Goal: Information Seeking & Learning: Learn about a topic

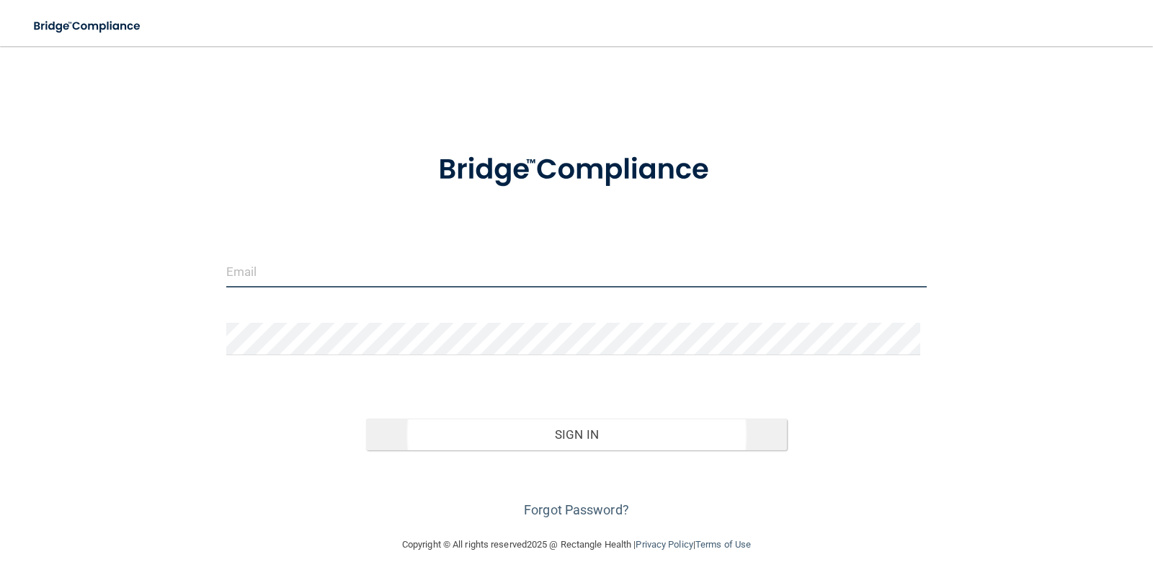
type input "[PERSON_NAME][EMAIL_ADDRESS][DOMAIN_NAME]"
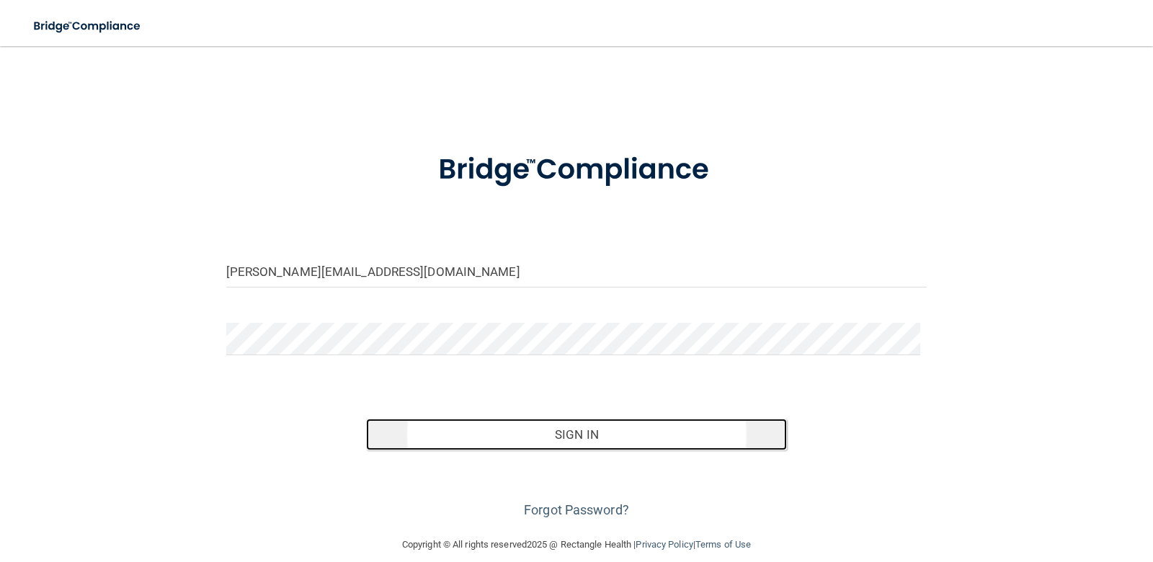
click at [618, 435] on button "Sign In" at bounding box center [576, 435] width 421 height 32
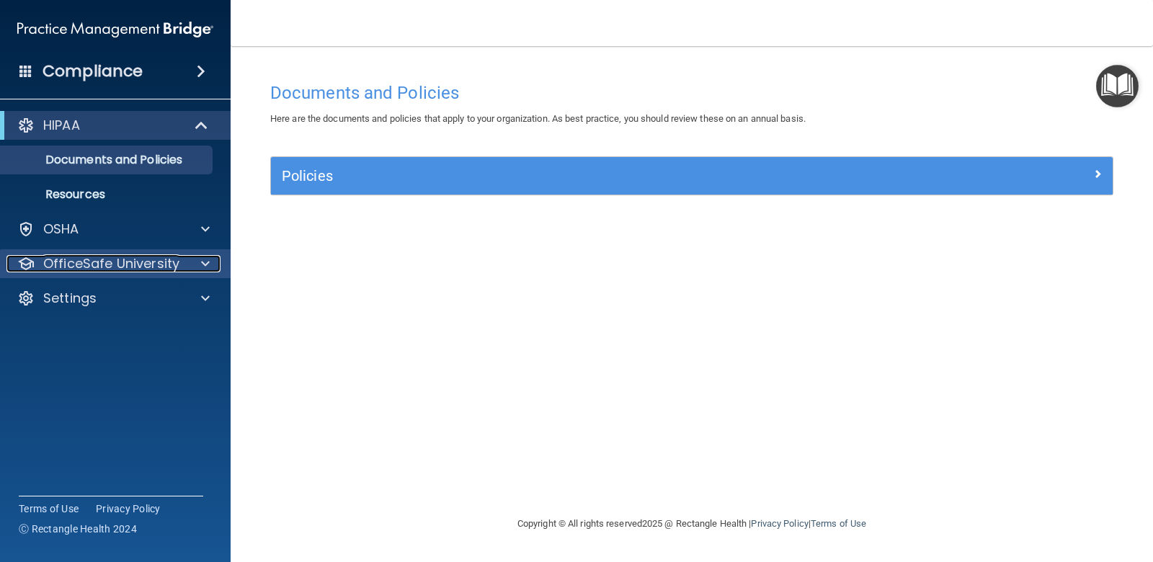
click at [198, 262] on div at bounding box center [203, 263] width 36 height 17
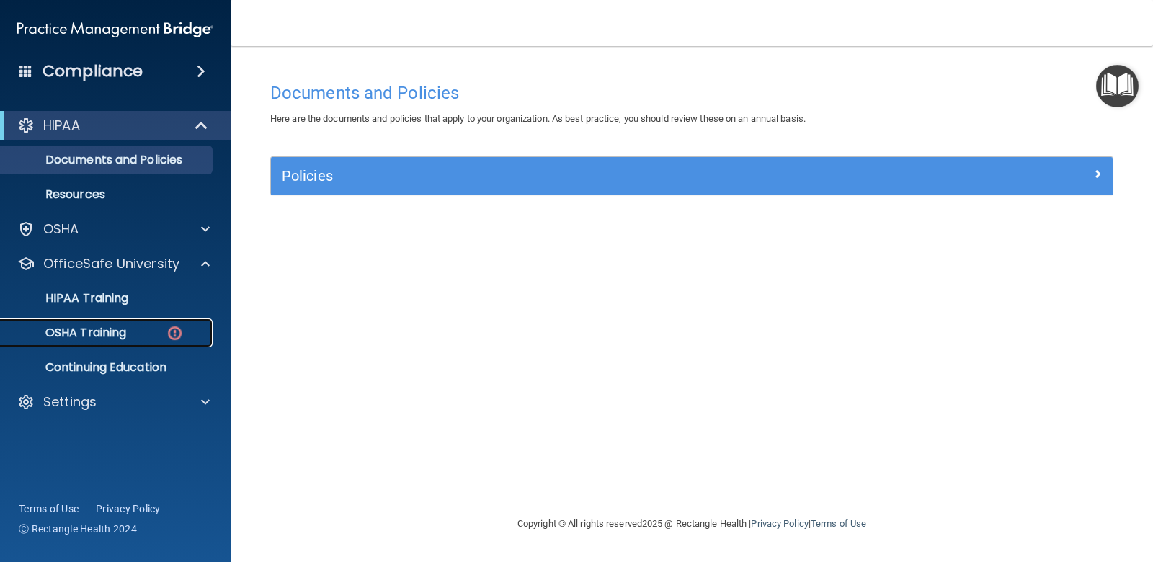
click at [190, 337] on div "OSHA Training" at bounding box center [107, 333] width 197 height 14
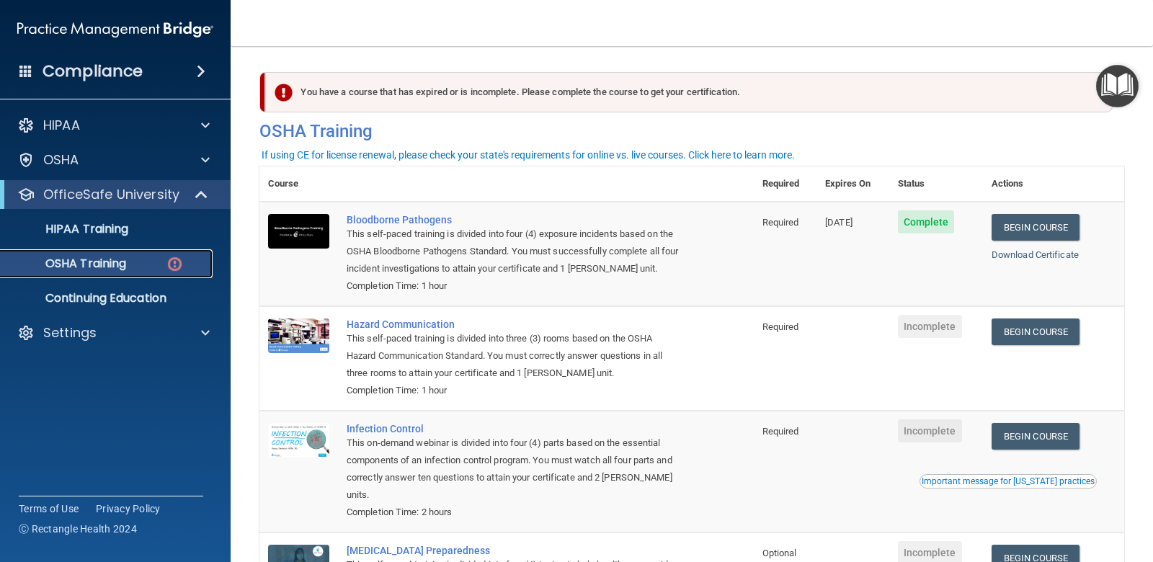
scroll to position [72, 0]
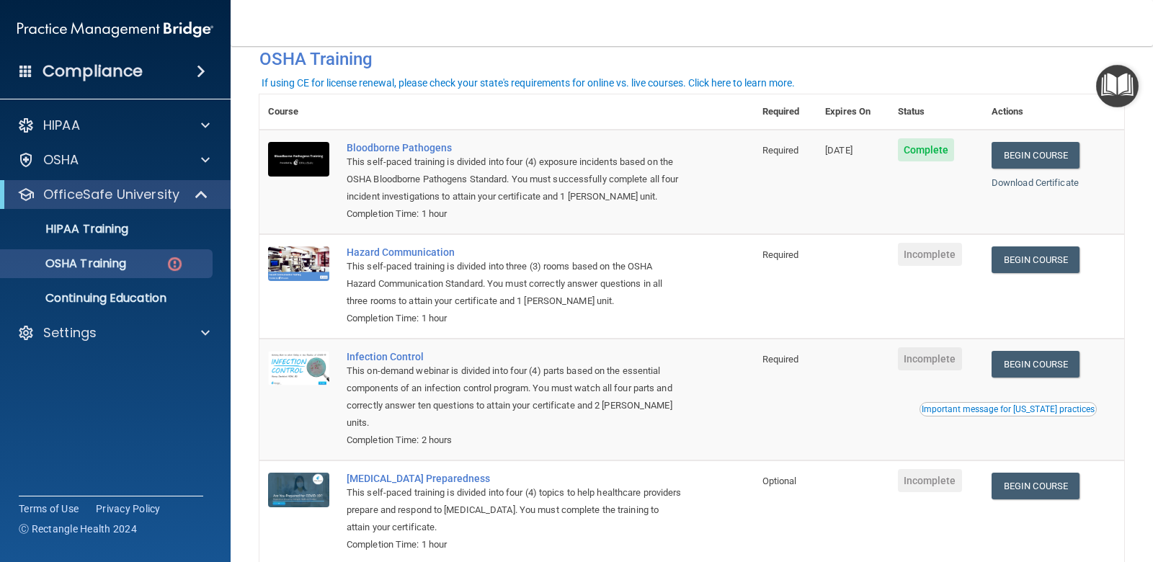
click at [934, 262] on span "Incomplete" at bounding box center [930, 254] width 64 height 23
click at [1028, 261] on link "Begin Course" at bounding box center [1036, 260] width 88 height 27
click at [1023, 262] on link "Begin Course" at bounding box center [1036, 260] width 88 height 27
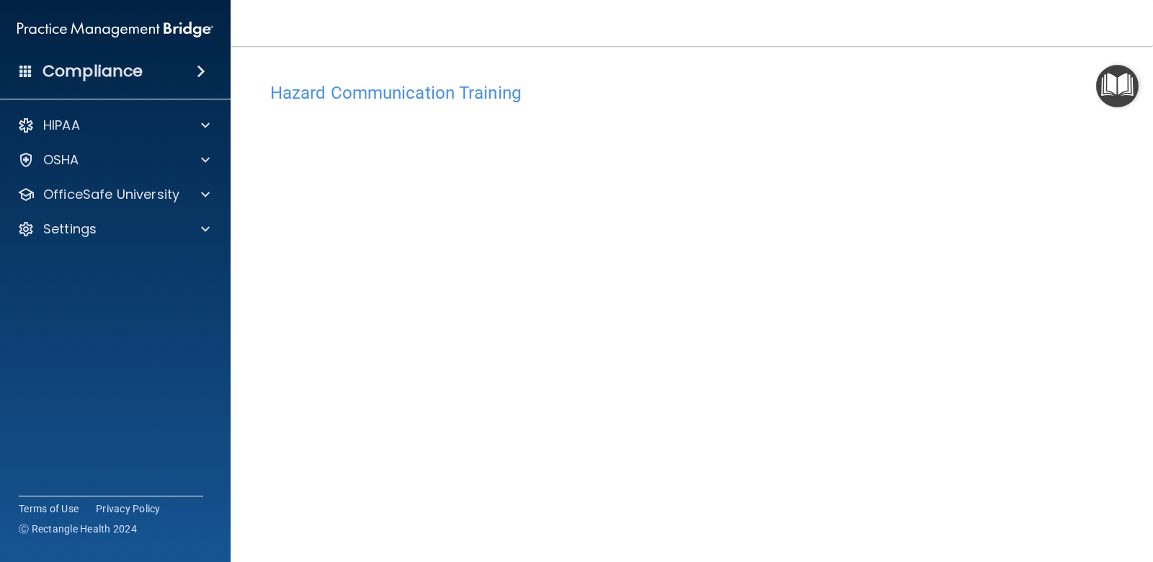
scroll to position [87, 0]
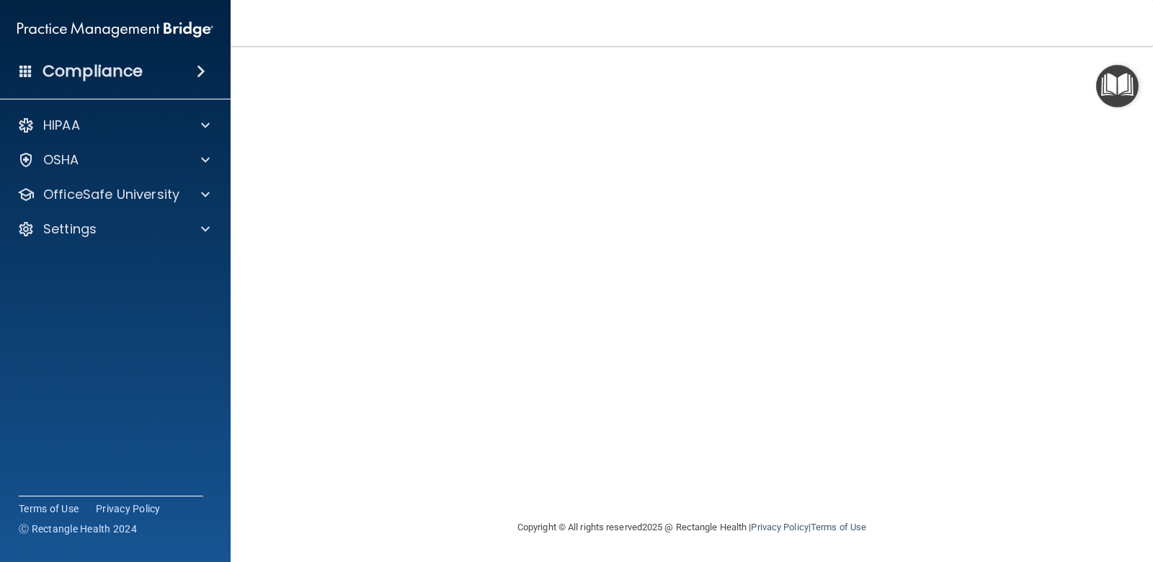
scroll to position [15, 0]
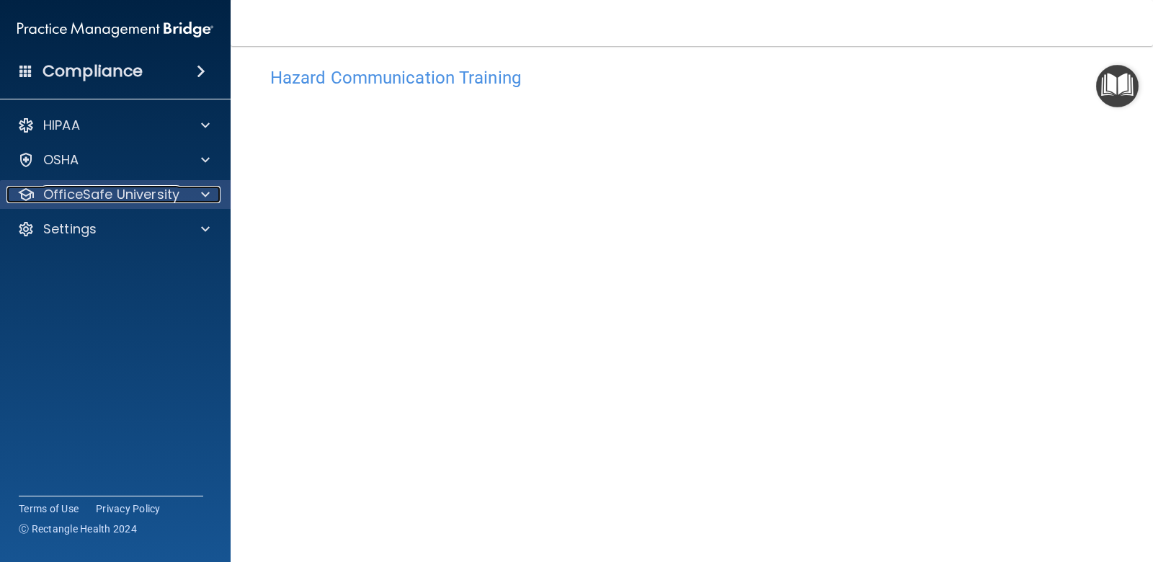
click at [203, 194] on span at bounding box center [205, 194] width 9 height 17
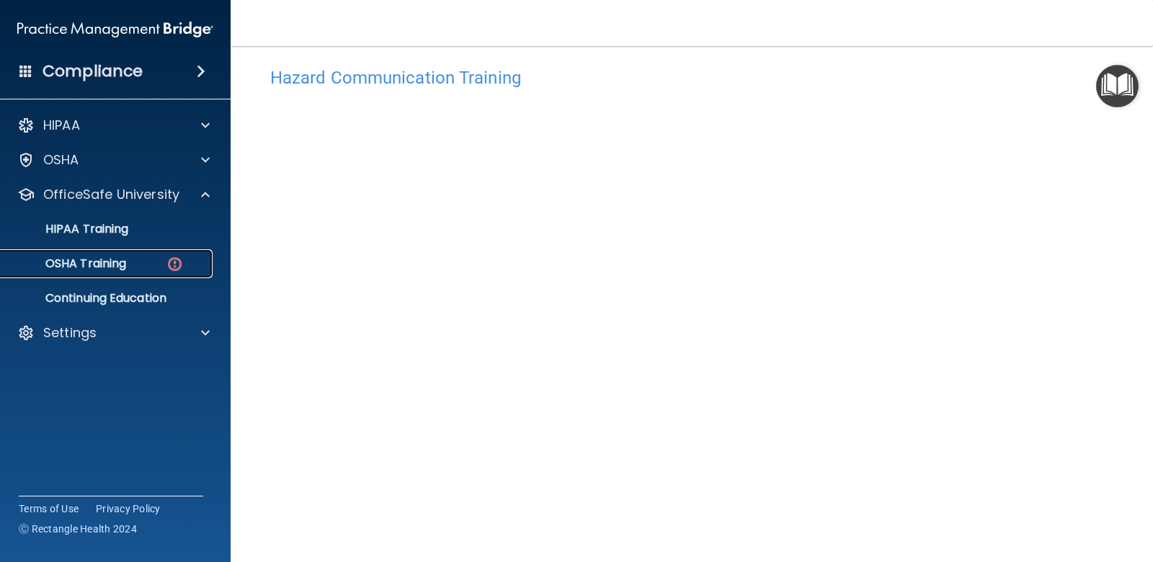
click at [183, 260] on img at bounding box center [175, 264] width 18 height 18
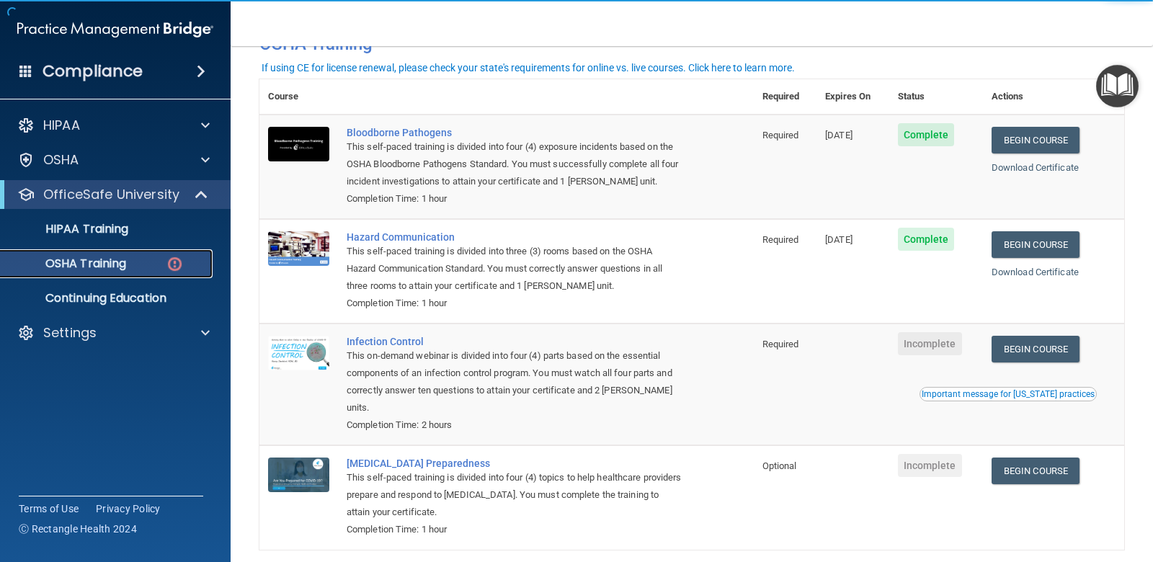
scroll to position [133, 0]
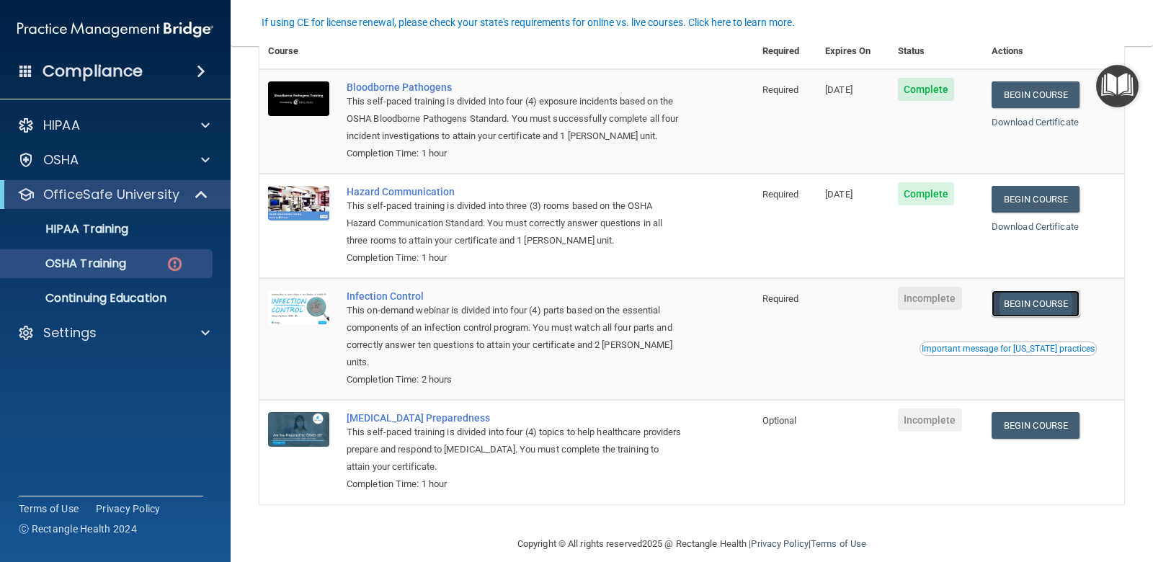
click at [1011, 304] on link "Begin Course" at bounding box center [1036, 303] width 88 height 27
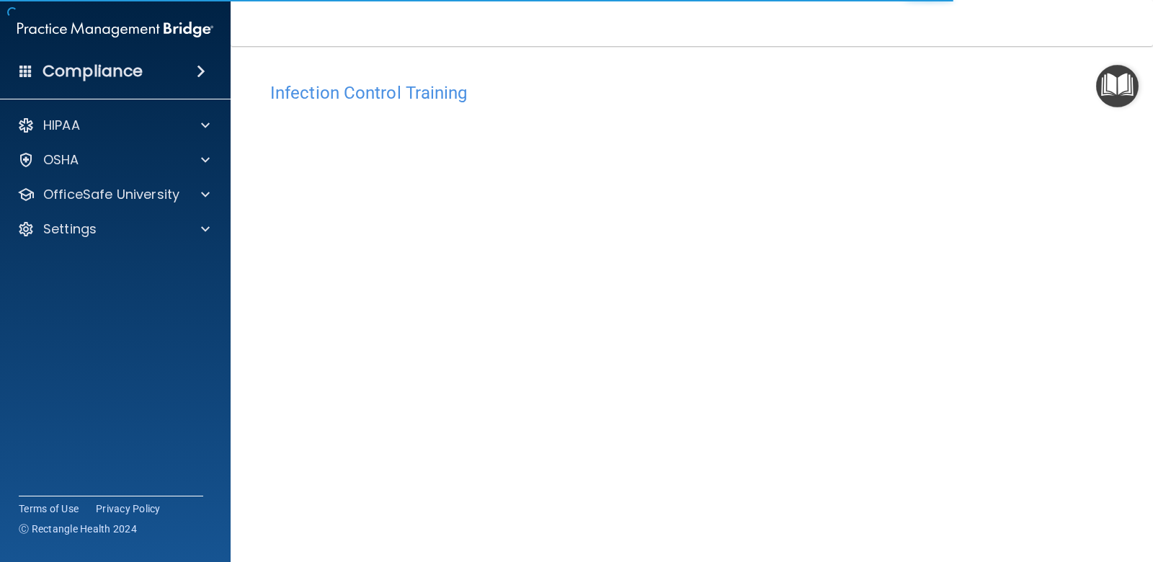
scroll to position [55, 0]
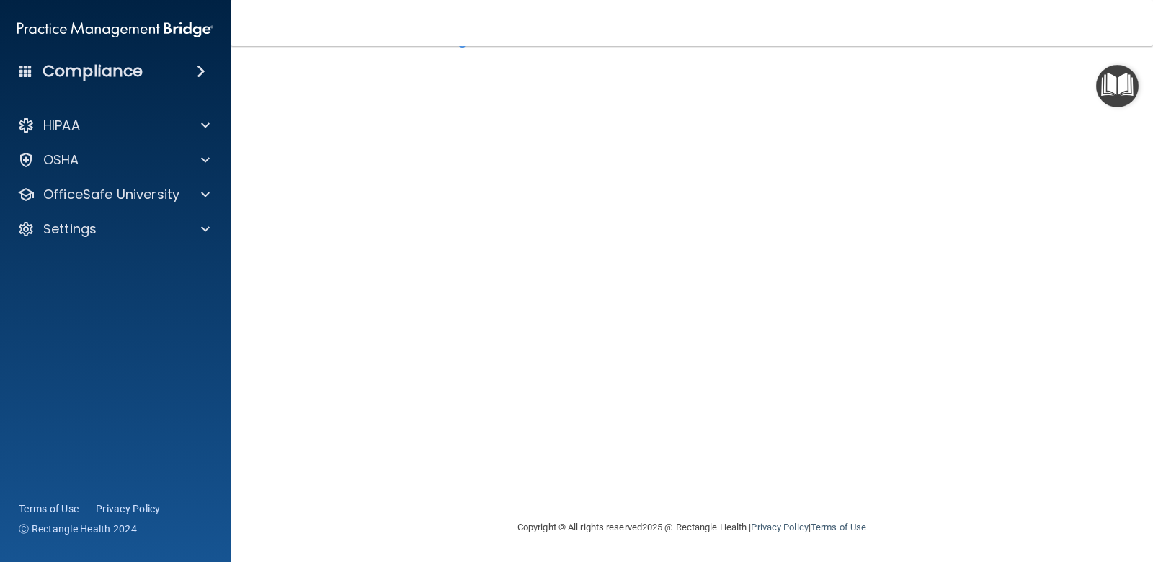
click at [1052, 457] on div "Infection Control Training This course doesn’t expire until . Are you sure you …" at bounding box center [691, 269] width 865 height 499
click at [1031, 340] on div "Infection Control Training This course doesn’t expire until . Are you sure you …" at bounding box center [691, 269] width 865 height 499
click at [213, 200] on div at bounding box center [203, 194] width 36 height 17
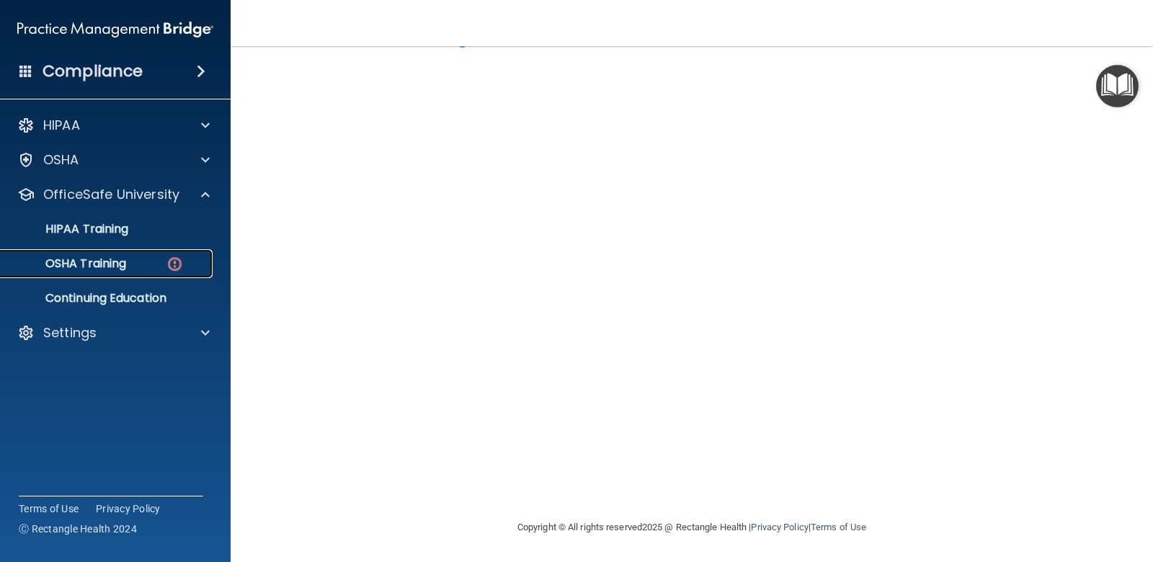
drag, startPoint x: 186, startPoint y: 257, endPoint x: 193, endPoint y: 259, distance: 7.5
click at [187, 257] on div "OSHA Training" at bounding box center [107, 264] width 197 height 14
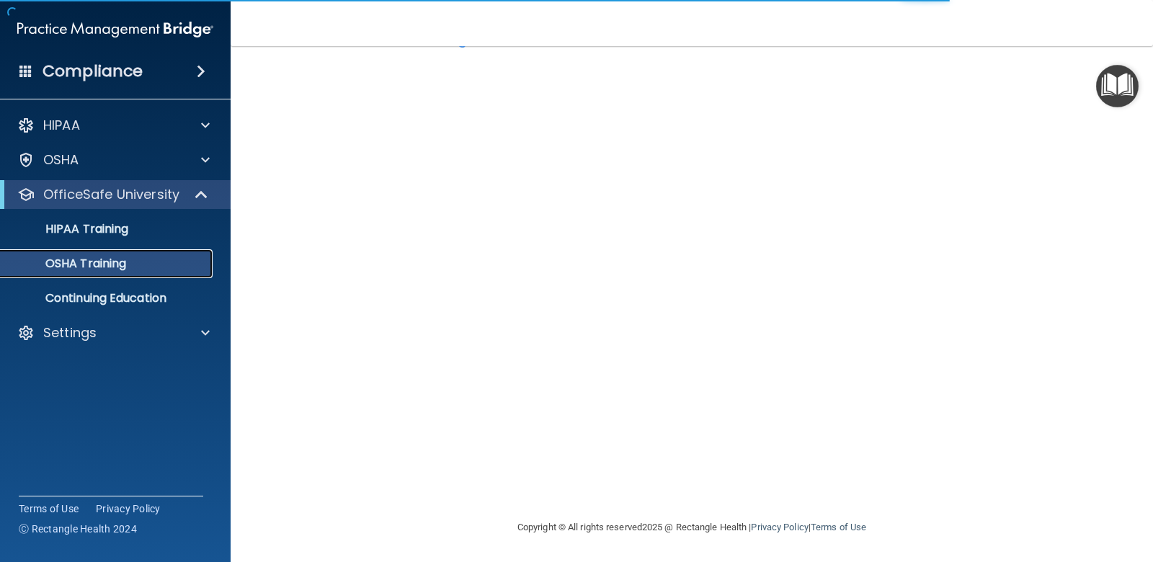
scroll to position [92, 0]
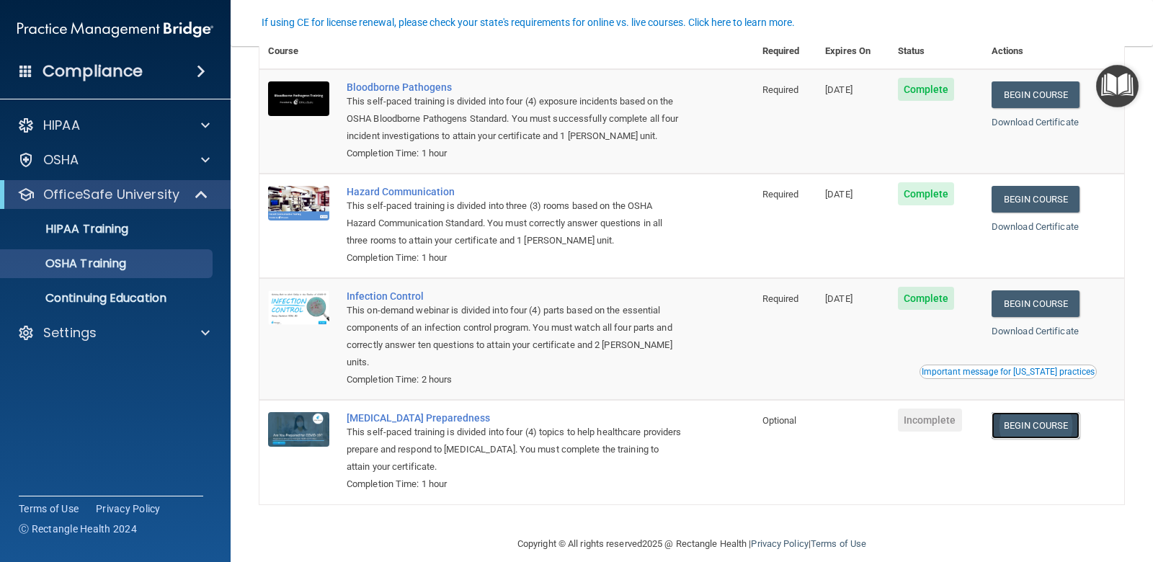
click at [1037, 412] on link "Begin Course" at bounding box center [1036, 425] width 88 height 27
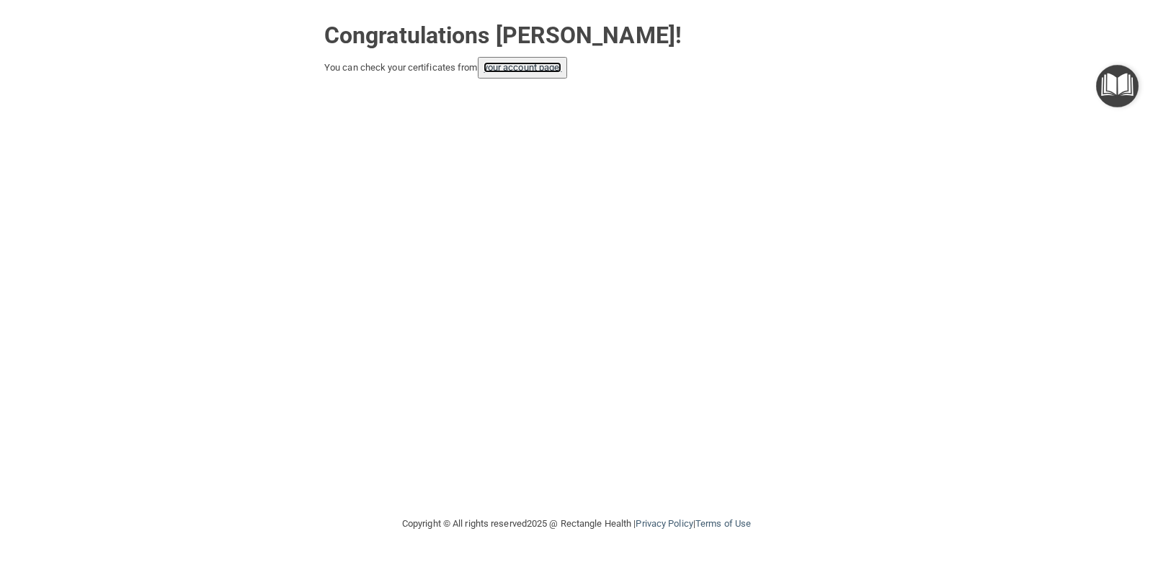
click at [535, 70] on link "your account page!" at bounding box center [523, 67] width 79 height 11
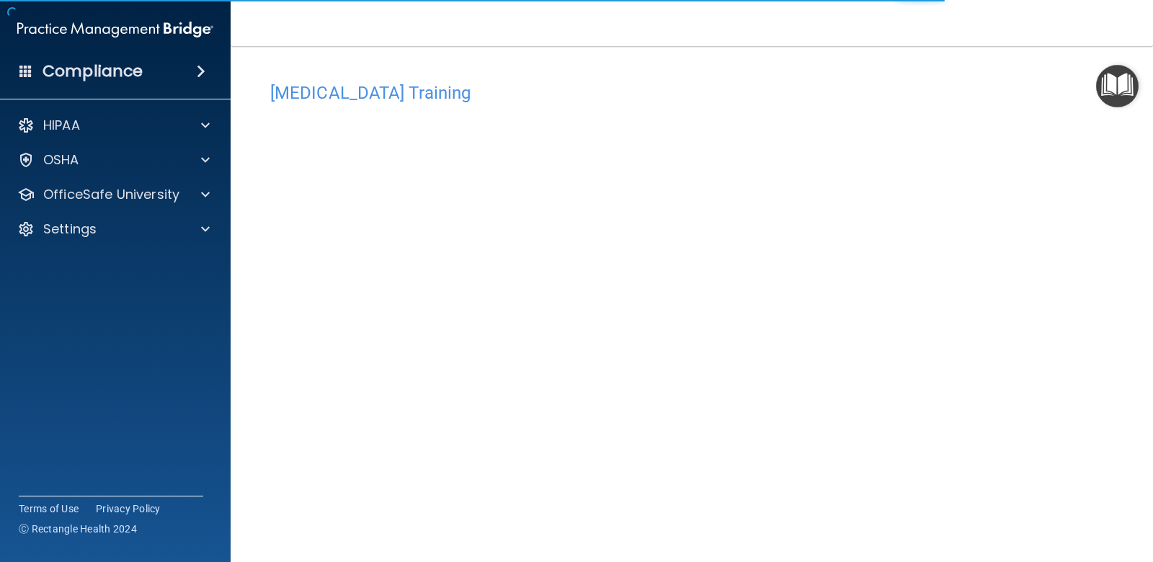
scroll to position [55, 0]
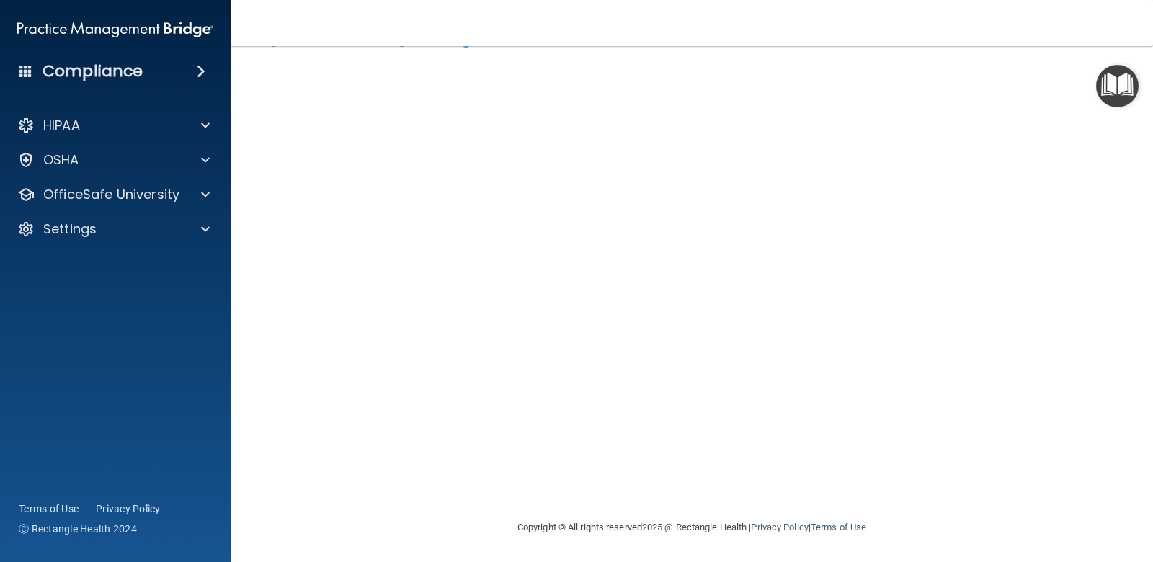
click at [1053, 432] on div "[MEDICAL_DATA] Training This course doesn’t expire until . Are you sure you wan…" at bounding box center [691, 269] width 865 height 499
click at [164, 192] on p "OfficeSafe University" at bounding box center [111, 194] width 136 height 17
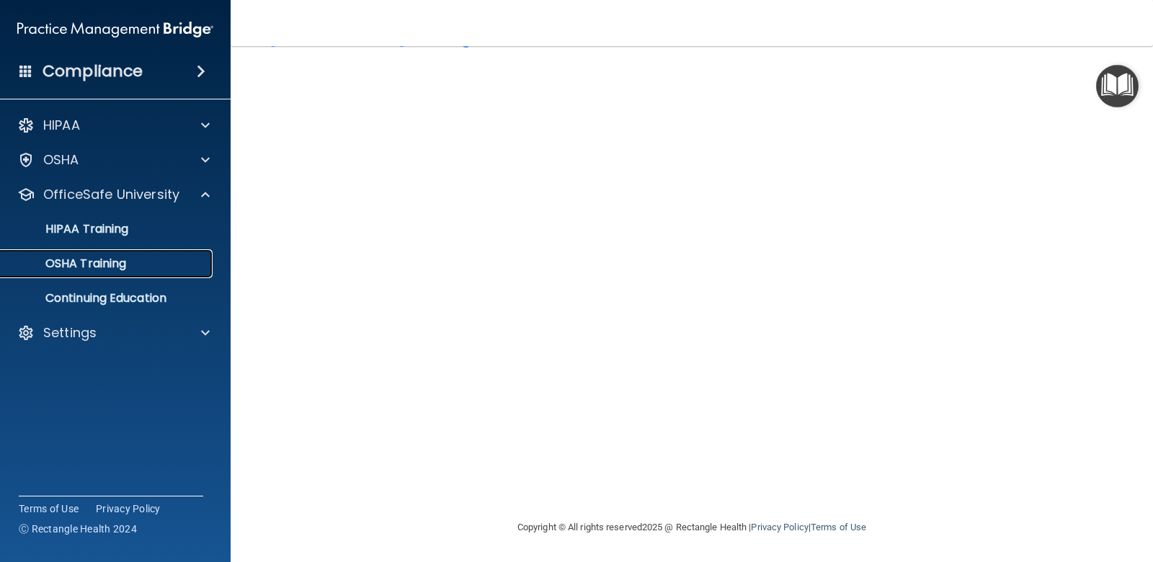
click at [148, 270] on div "OSHA Training" at bounding box center [107, 264] width 197 height 14
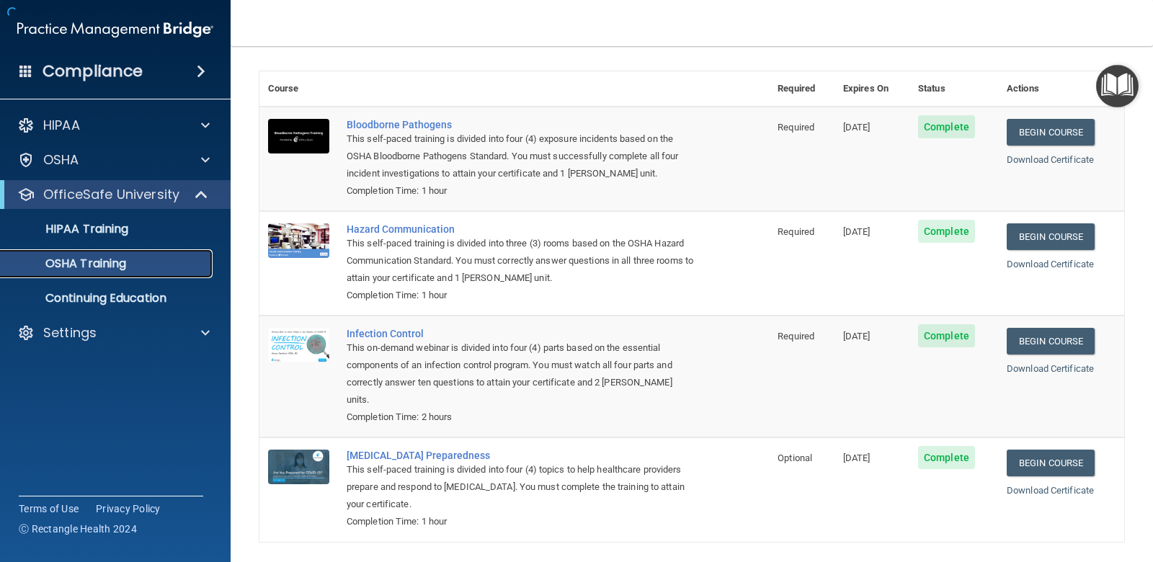
scroll to position [92, 0]
